Goal: Task Accomplishment & Management: Use online tool/utility

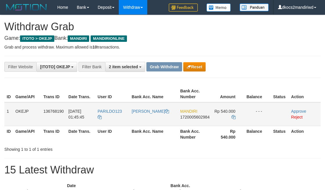
click at [116, 119] on td "PARILDO123" at bounding box center [112, 114] width 34 height 24
copy link "PARILDO123"
click at [144, 113] on link "[PERSON_NAME]" at bounding box center [150, 111] width 37 height 5
copy link "PARILDO123"
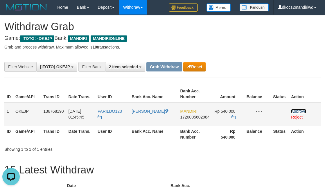
click at [301, 110] on link "Approve" at bounding box center [298, 111] width 15 height 5
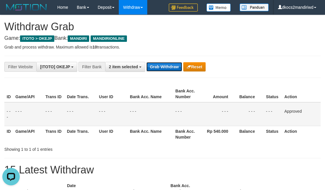
click at [172, 70] on button "Grab Withdraw" at bounding box center [164, 66] width 36 height 9
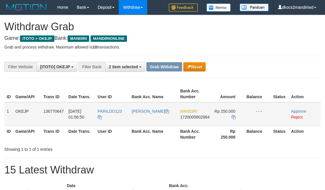
click at [114, 116] on td "PARILDO123" at bounding box center [112, 114] width 34 height 24
copy link "PARILDO123"
click at [148, 111] on link "[PERSON_NAME]" at bounding box center [150, 111] width 37 height 5
copy link "PARILDO123"
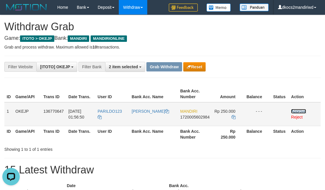
click at [301, 109] on link "Approve" at bounding box center [298, 111] width 15 height 5
